Goal: Navigation & Orientation: Find specific page/section

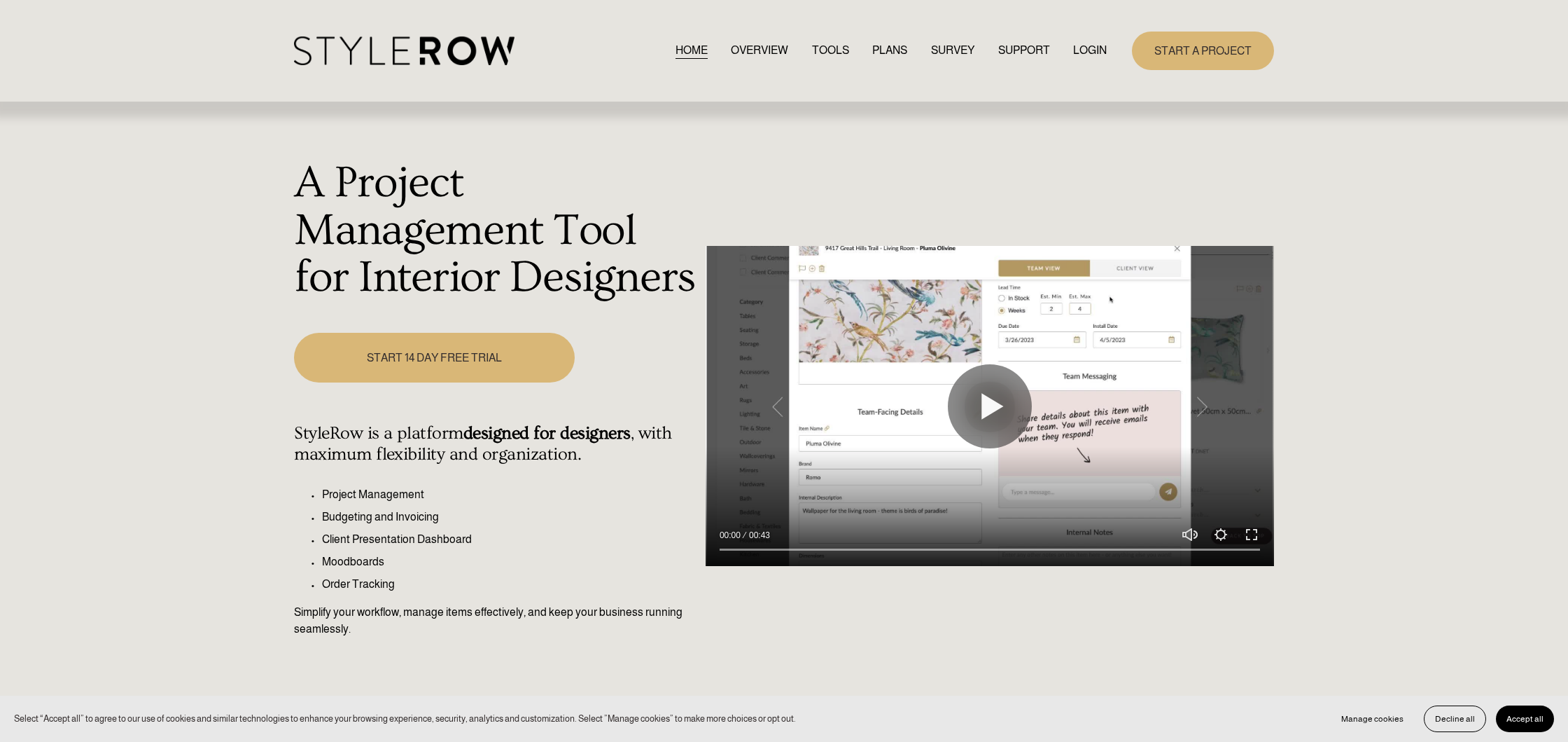
click at [1086, 47] on link "LOGIN" at bounding box center [1090, 50] width 34 height 19
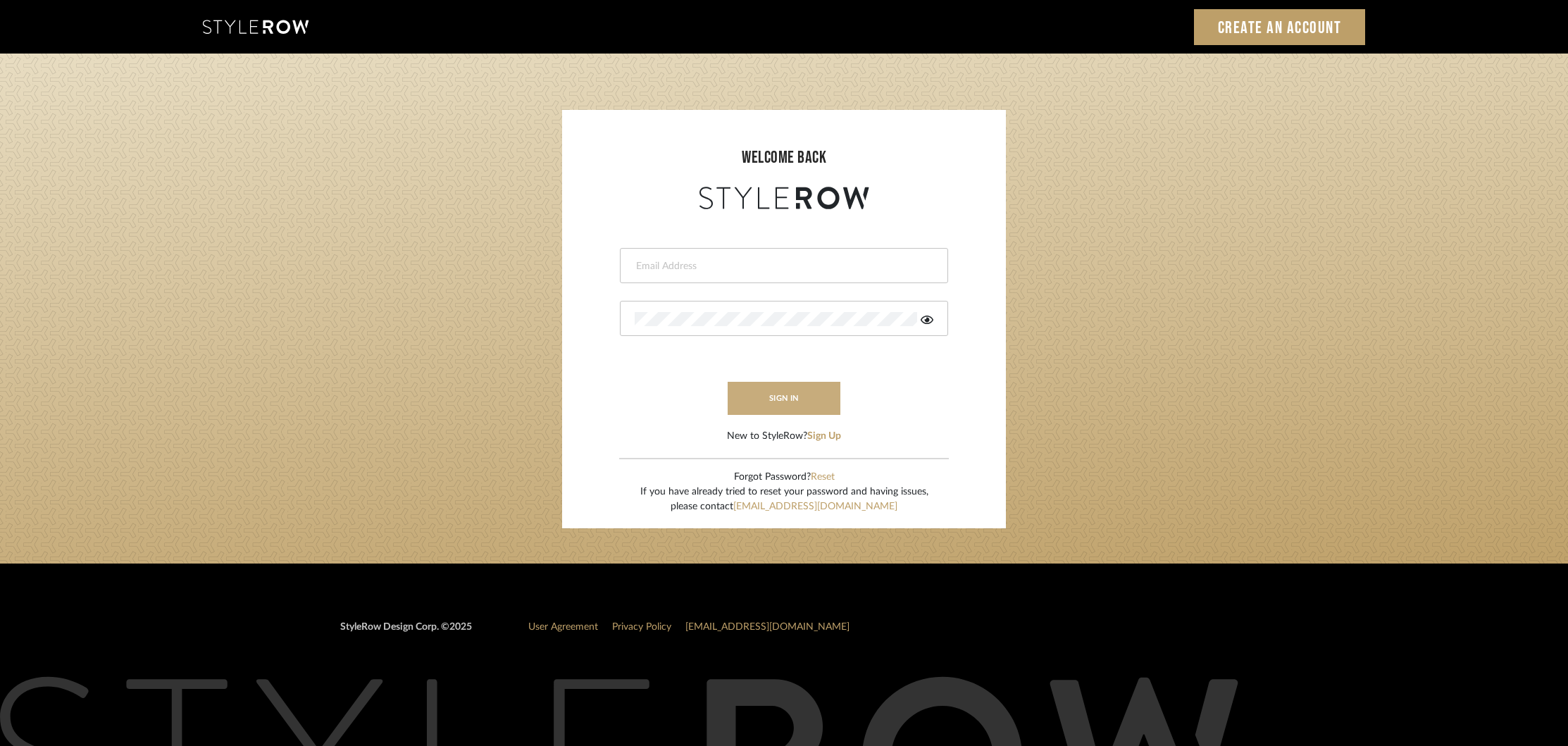
type input "khrysten@khrystentaylor.com"
click at [761, 386] on button "sign in" at bounding box center [783, 397] width 112 height 33
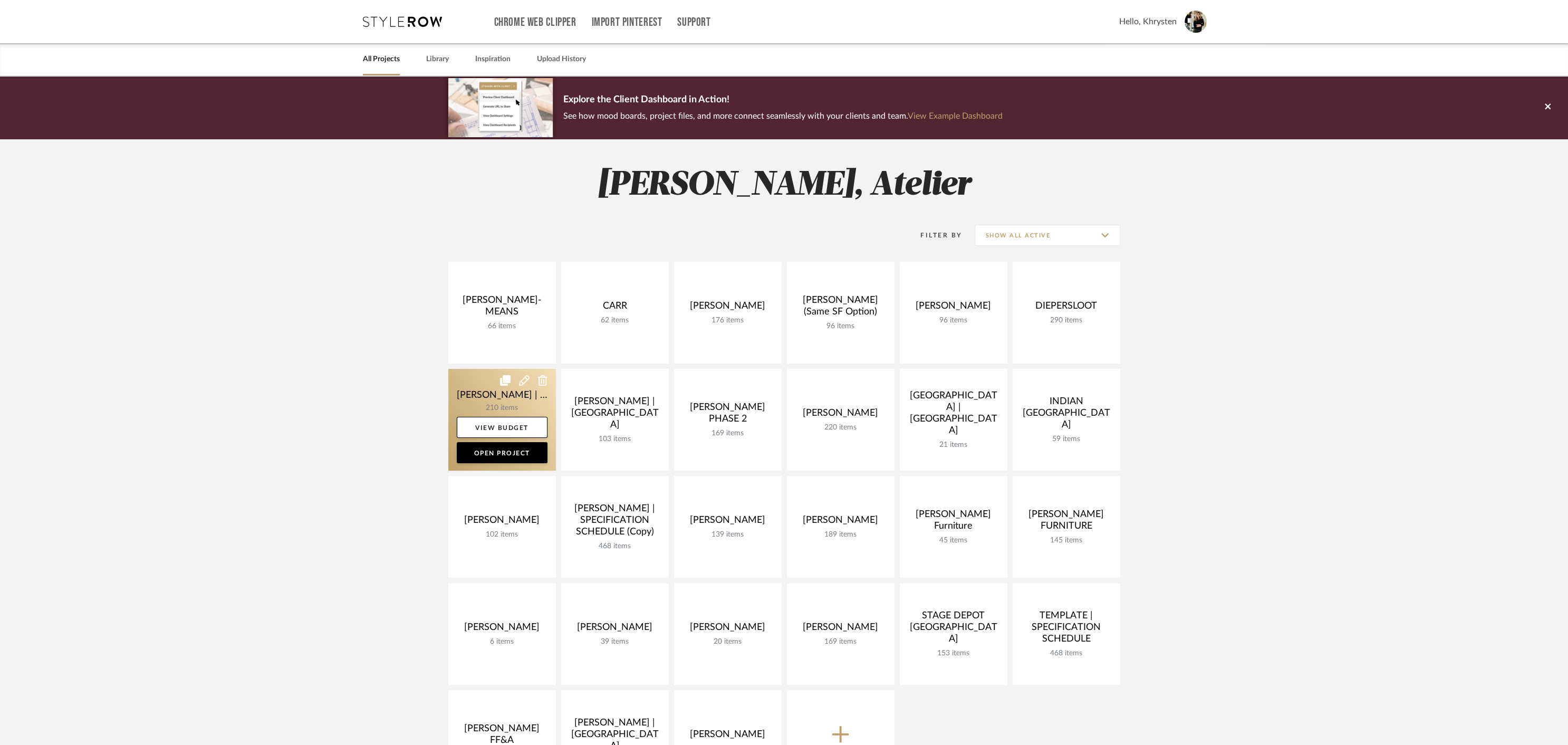
click at [484, 399] on link at bounding box center [502, 420] width 108 height 102
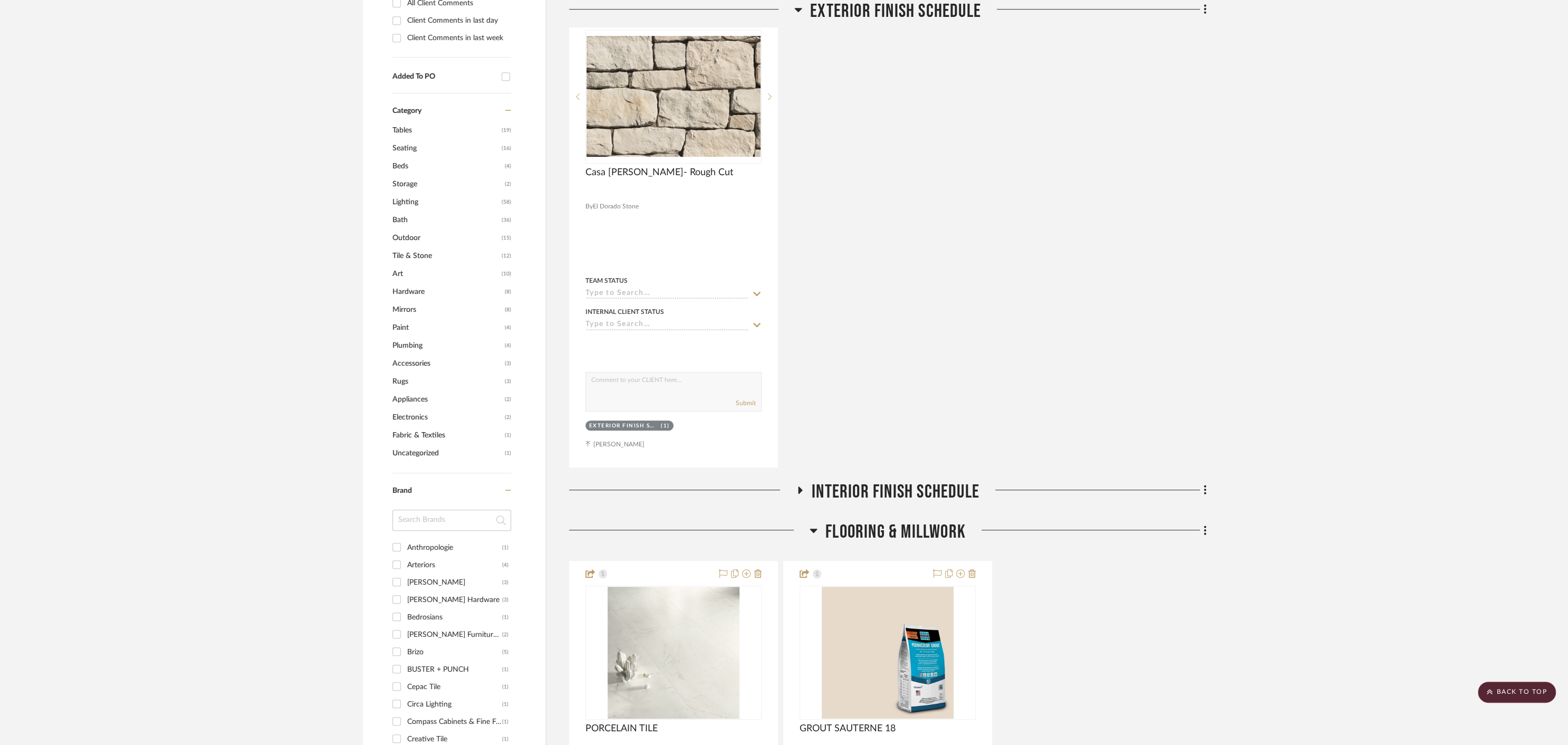
scroll to position [753, 0]
click at [797, 484] on icon at bounding box center [800, 487] width 13 height 8
